Goal: Information Seeking & Learning: Learn about a topic

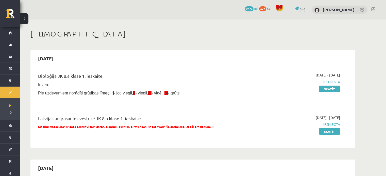
scroll to position [532, 0]
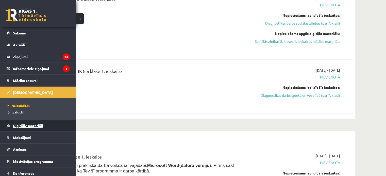
click at [30, 125] on span "Digitālie materiāli" at bounding box center [28, 126] width 30 height 5
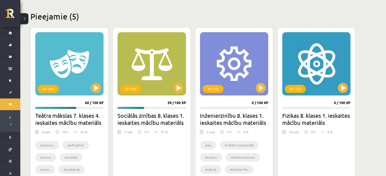
scroll to position [128, 0]
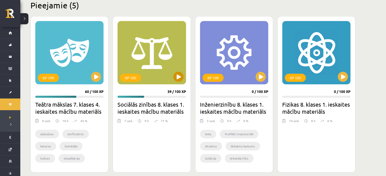
click at [176, 84] on div "XP 100" at bounding box center [152, 52] width 68 height 63
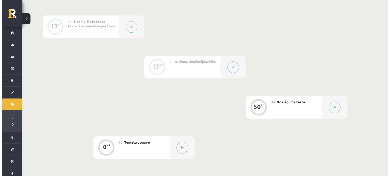
scroll to position [305, 0]
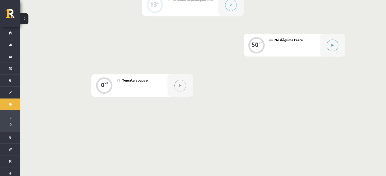
click at [329, 46] on button at bounding box center [333, 46] width 12 height 12
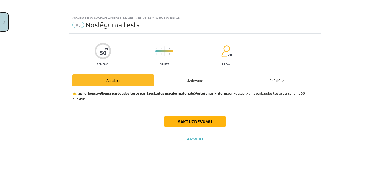
click at [0, 31] on button "Close" at bounding box center [4, 22] width 9 height 19
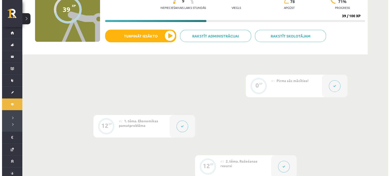
scroll to position [314, 0]
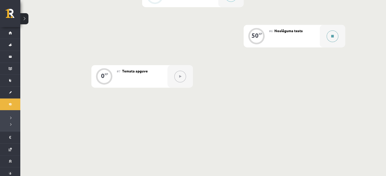
click at [333, 35] on icon at bounding box center [332, 36] width 3 height 3
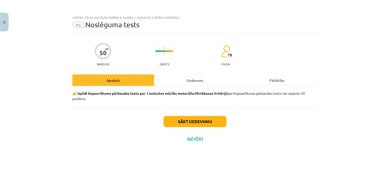
click at [321, 35] on div "50 XP Saņemsi Grūts 78 pilda Apraksts Uzdevums Palīdzība ✍️ Izpildi kopsavilkum…" at bounding box center [194, 99] width 251 height 130
click at [200, 79] on div "Uzdevums" at bounding box center [195, 80] width 82 height 11
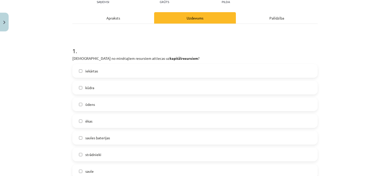
scroll to position [64, 0]
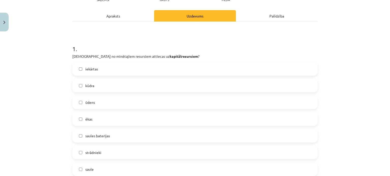
click at [147, 67] on label "iekārtas" at bounding box center [195, 69] width 244 height 13
drag, startPoint x: 147, startPoint y: 67, endPoint x: 141, endPoint y: 63, distance: 7.6
click at [141, 63] on label "iekārtas" at bounding box center [195, 69] width 244 height 13
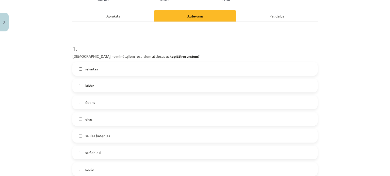
click at [141, 63] on label "iekārtas" at bounding box center [195, 69] width 244 height 13
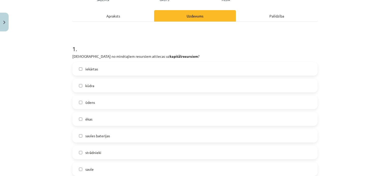
click at [141, 63] on label "iekārtas" at bounding box center [195, 69] width 244 height 13
drag, startPoint x: 130, startPoint y: 70, endPoint x: 115, endPoint y: 70, distance: 15.2
click at [115, 70] on label "iekārtas" at bounding box center [195, 69] width 244 height 13
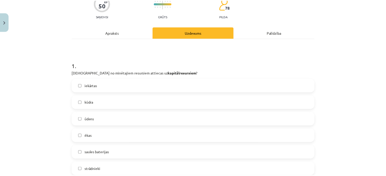
scroll to position [0, 0]
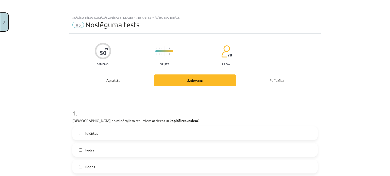
click at [7, 26] on button "Close" at bounding box center [4, 22] width 9 height 19
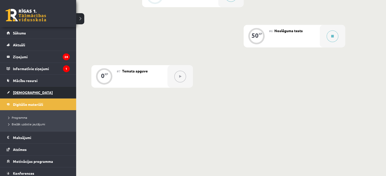
click at [13, 97] on link "[DEMOGRAPHIC_DATA]" at bounding box center [38, 93] width 63 height 12
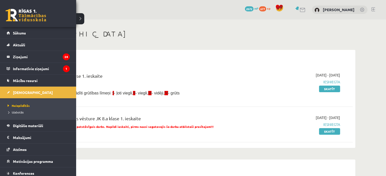
click at [0, 104] on ul "Neizpildītās Izlabotās" at bounding box center [38, 109] width 76 height 21
click at [28, 122] on link "Digitālie materiāli" at bounding box center [38, 126] width 63 height 12
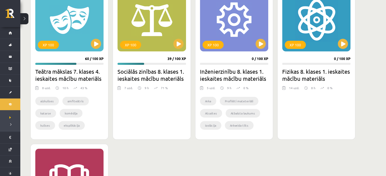
scroll to position [179, 0]
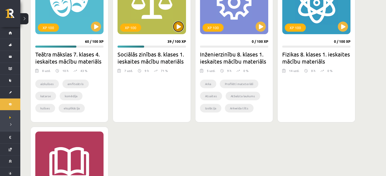
click at [176, 30] on button at bounding box center [178, 27] width 10 height 10
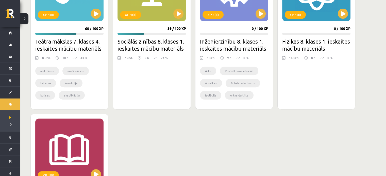
scroll to position [192, 0]
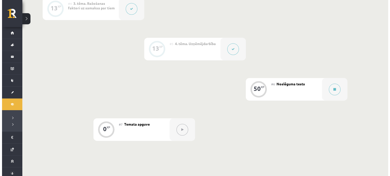
scroll to position [276, 0]
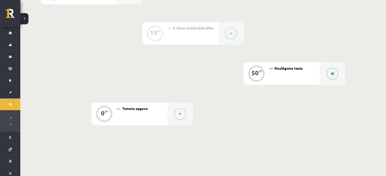
click at [332, 68] on button at bounding box center [333, 74] width 12 height 12
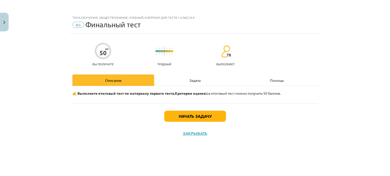
click at [203, 82] on div "Задача" at bounding box center [195, 80] width 82 height 11
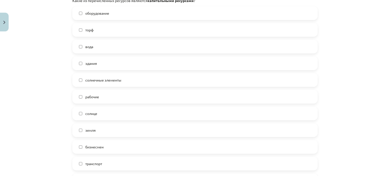
scroll to position [117, 0]
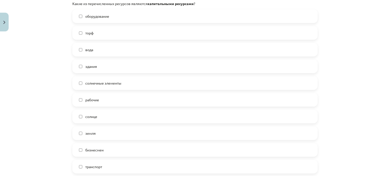
click at [90, 65] on font "здания" at bounding box center [91, 66] width 12 height 5
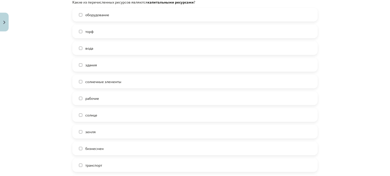
click at [102, 164] on label "транспорт" at bounding box center [195, 165] width 244 height 13
click at [92, 80] on font "солнечные элементы" at bounding box center [103, 81] width 36 height 5
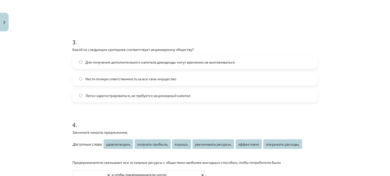
scroll to position [404, 0]
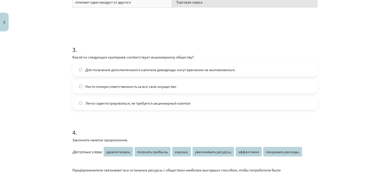
click at [96, 73] on label "Для получения дополнительного капитала дивиденды могут временно не выплачиватьс…" at bounding box center [195, 69] width 244 height 13
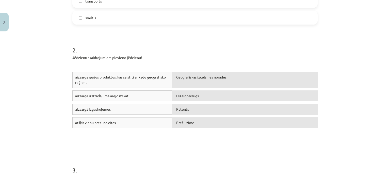
scroll to position [217, 0]
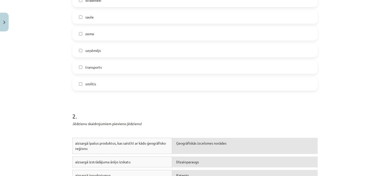
click at [7, 135] on div "**********" at bounding box center [195, 88] width 390 height 176
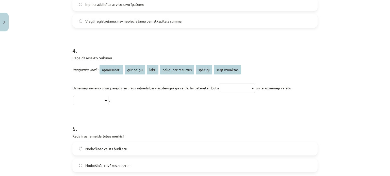
scroll to position [486, 0]
click at [330, 53] on div "**********" at bounding box center [195, 88] width 390 height 176
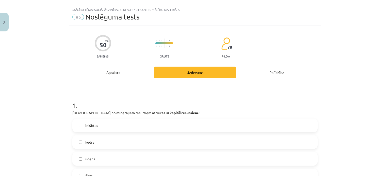
scroll to position [0, 0]
